Goal: Task Accomplishment & Management: Manage account settings

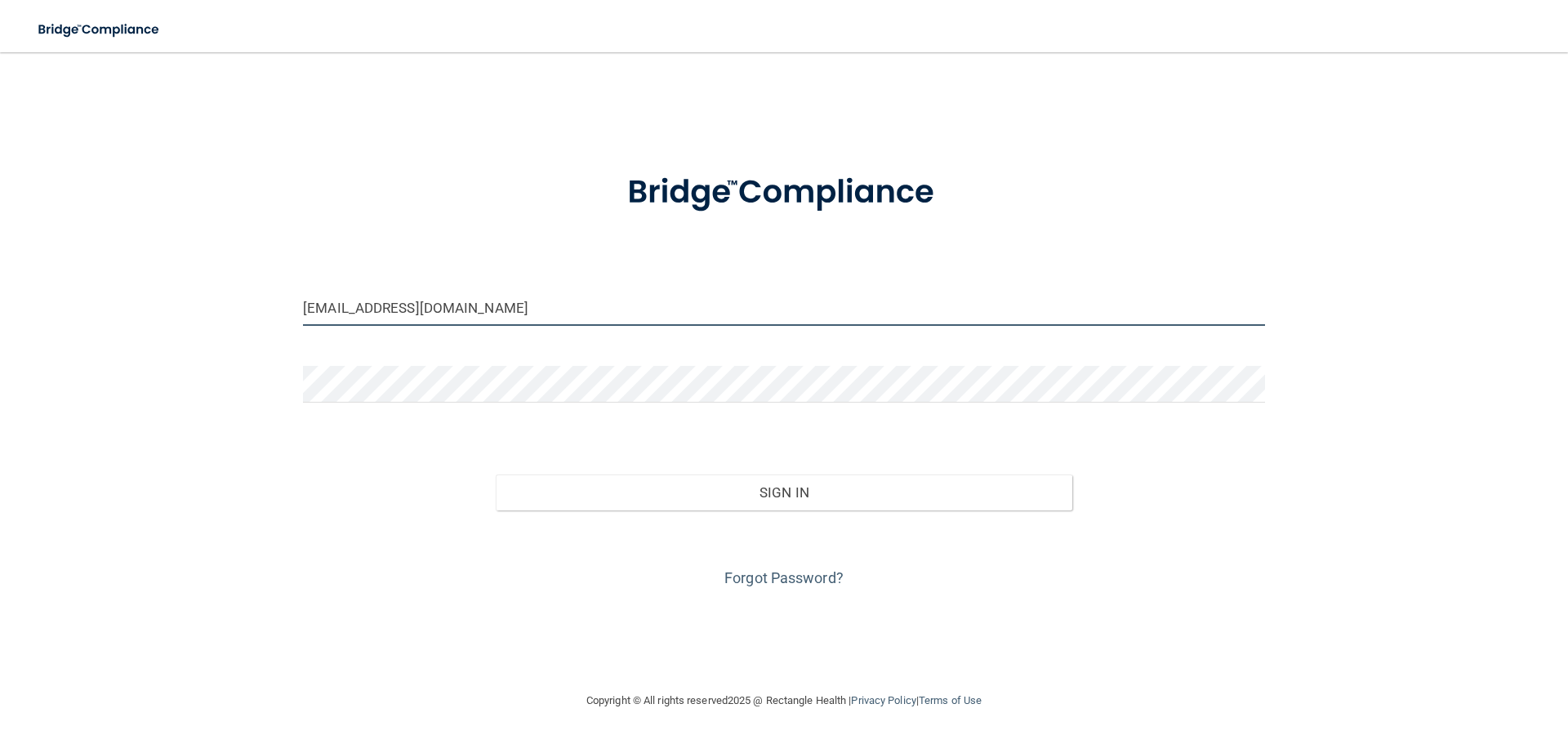
click at [465, 303] on input "[EMAIL_ADDRESS][DOMAIN_NAME]" at bounding box center [784, 307] width 962 height 37
click at [492, 309] on input "[EMAIL_ADDRESS][DOMAIN_NAME]" at bounding box center [784, 307] width 962 height 37
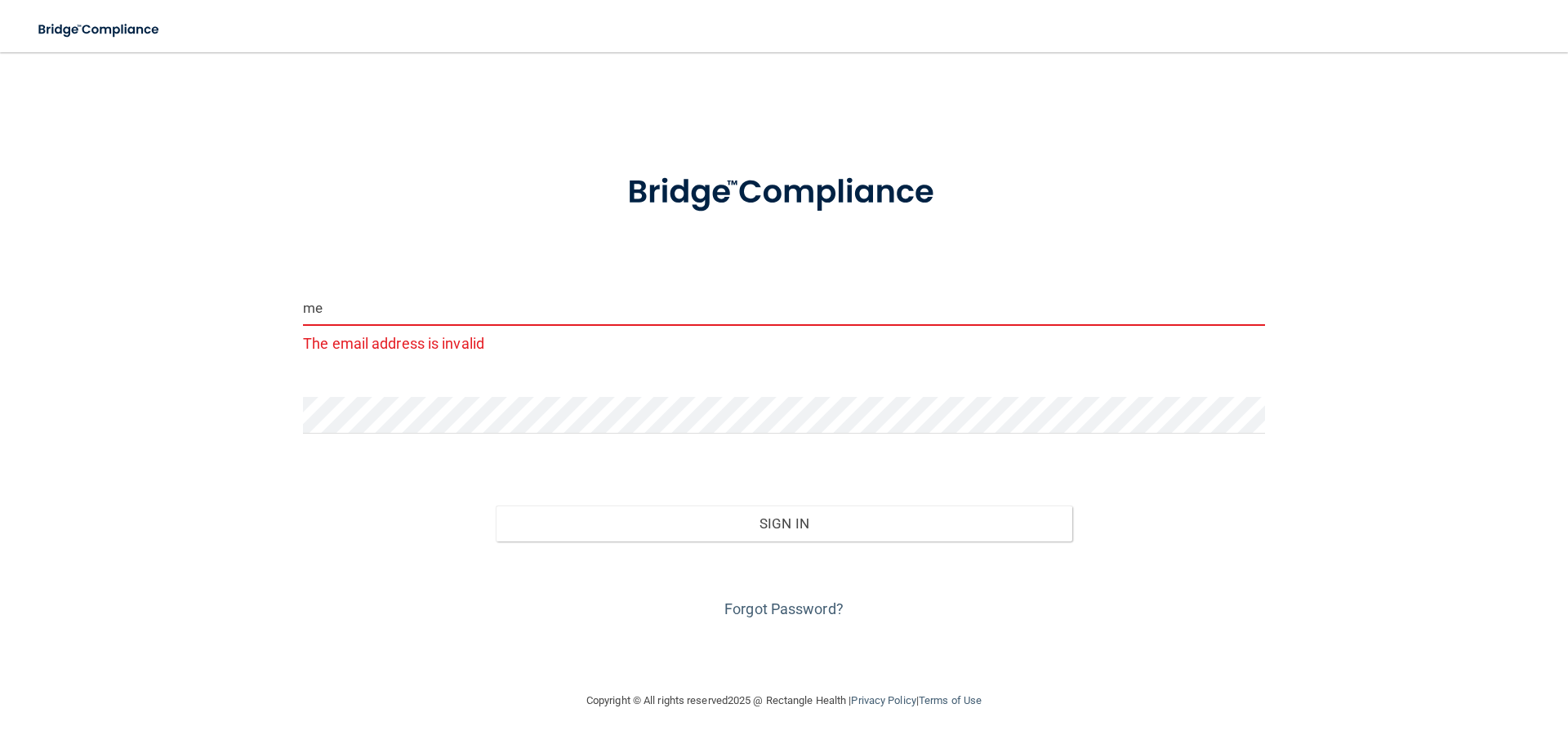
type input "m"
type input "M"
type input "[EMAIL_ADDRESS][DOMAIN_NAME]"
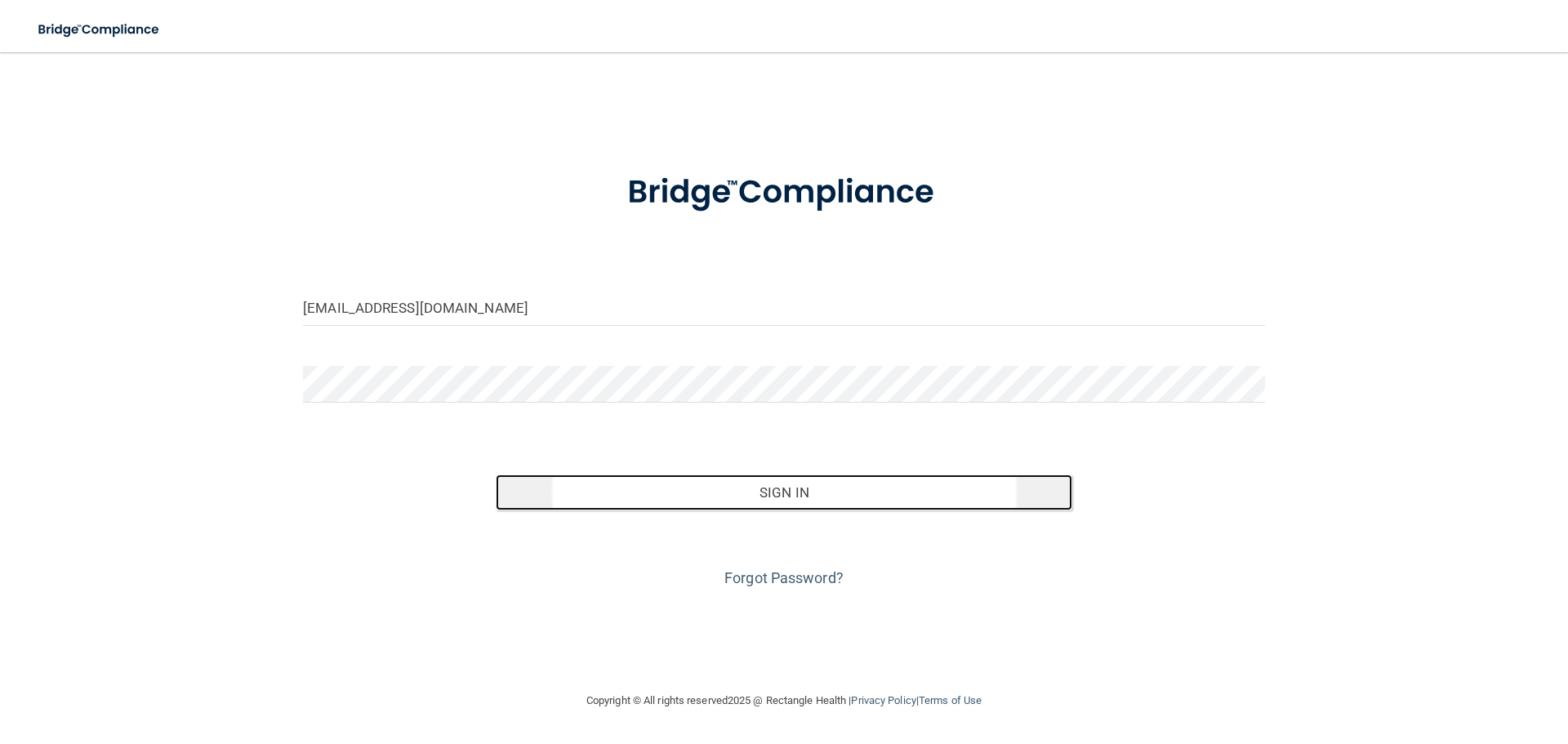
click at [775, 495] on button "Sign In" at bounding box center [784, 492] width 577 height 36
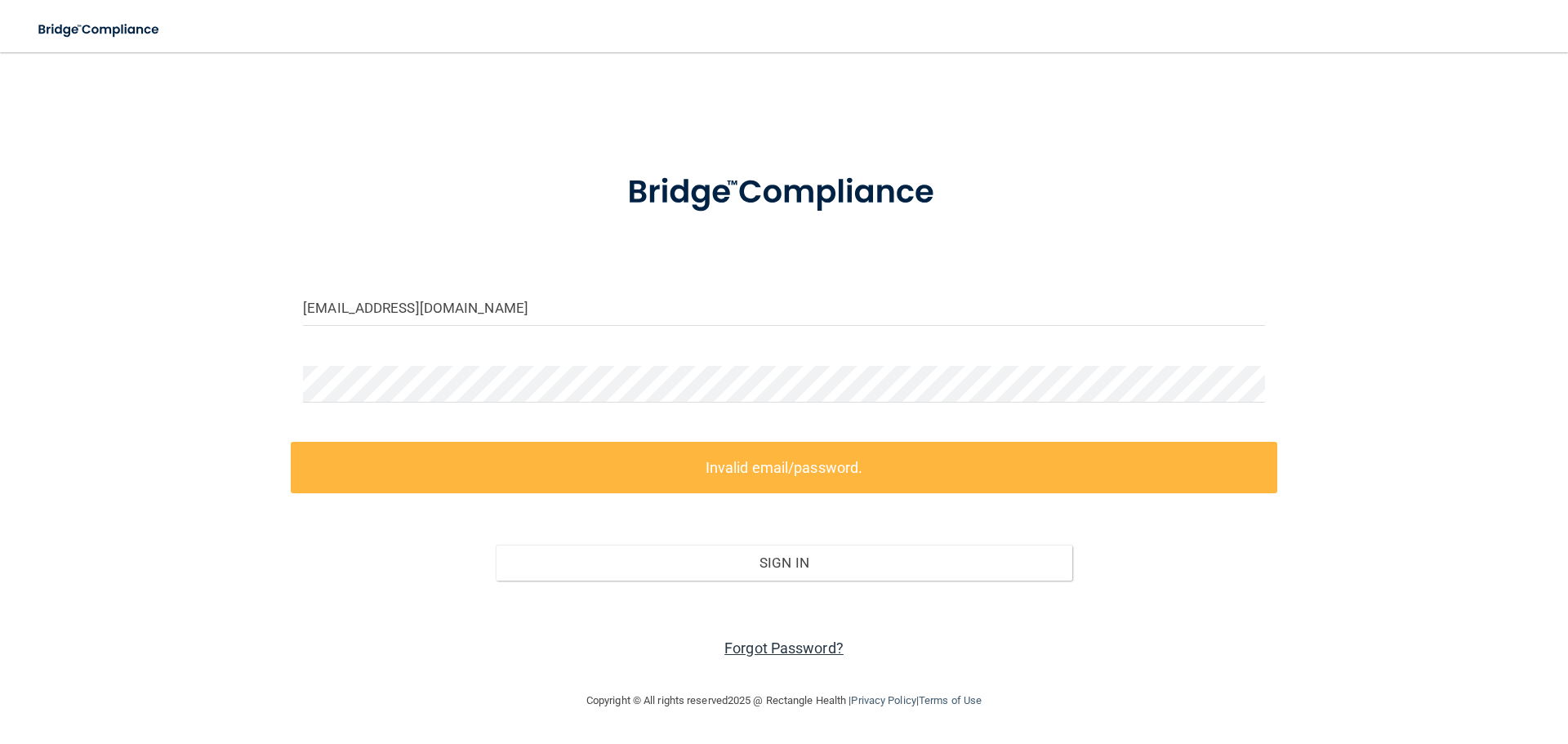
click at [776, 656] on link "Forgot Password?" at bounding box center [784, 648] width 119 height 17
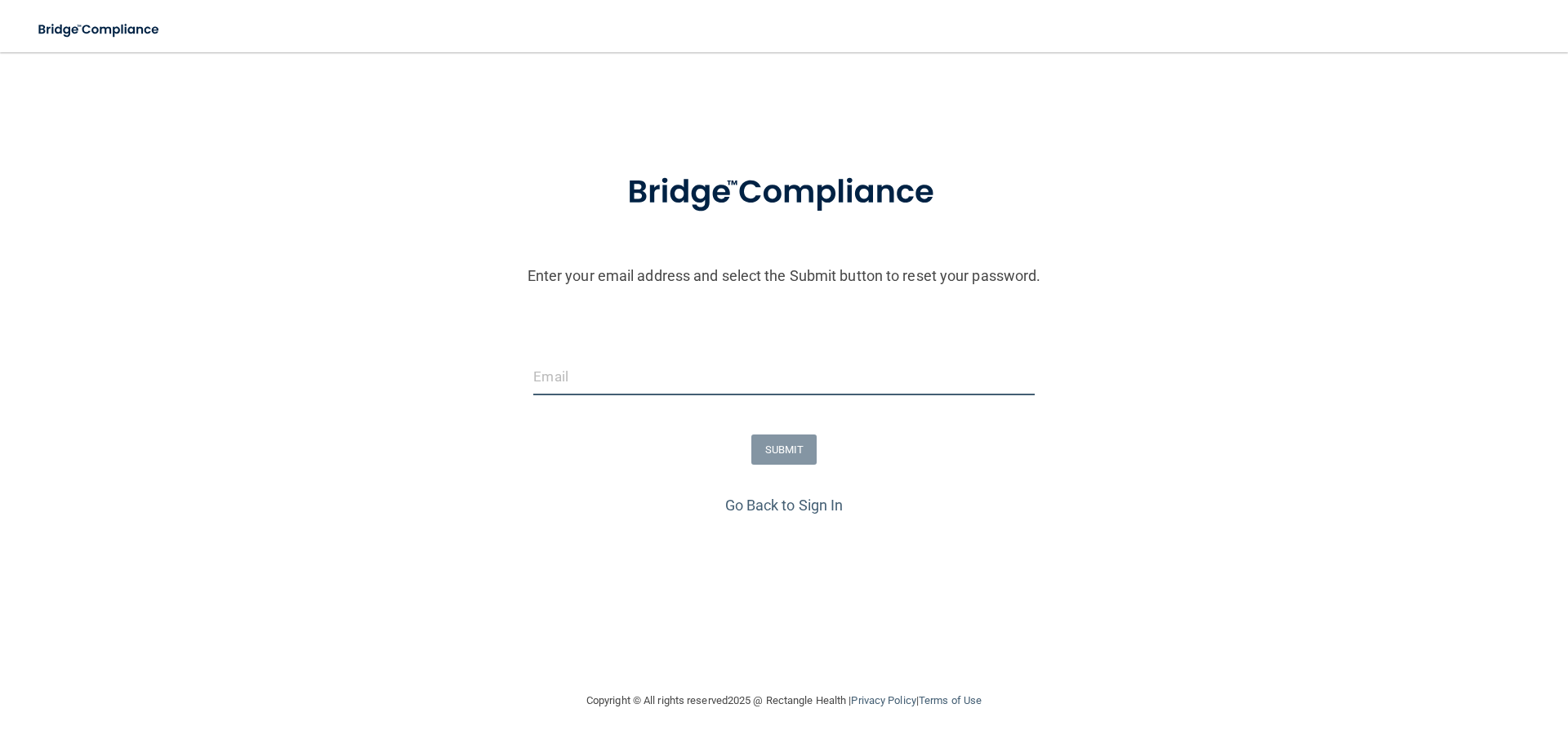
click at [577, 375] on input "email" at bounding box center [784, 376] width 500 height 37
type input "mlgodisak@aol.com"
click at [800, 443] on button "SUBMIT" at bounding box center [784, 449] width 66 height 30
